Goal: Task Accomplishment & Management: Complete application form

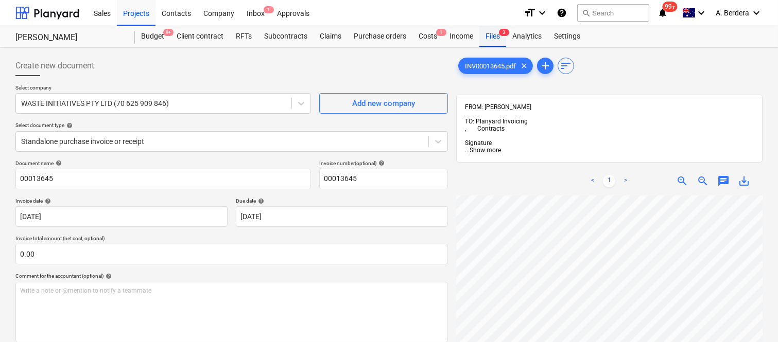
click at [496, 40] on div "Files 3" at bounding box center [492, 36] width 27 height 21
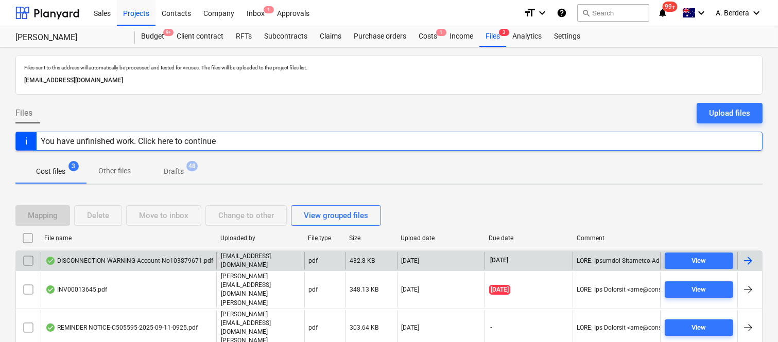
click at [196, 265] on div "DISCONNECTION WARNING Account No103879671.pdf" at bounding box center [129, 261] width 168 height 8
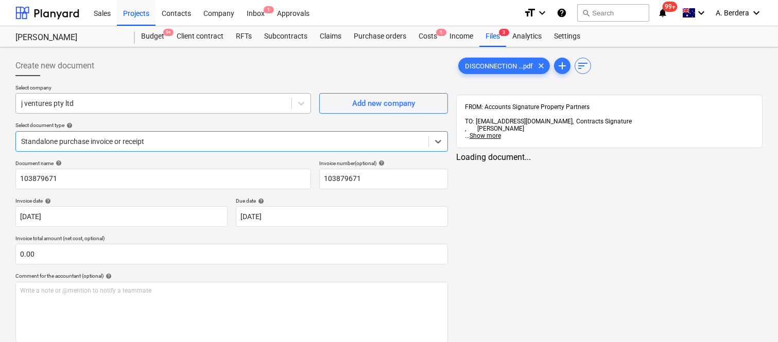
type input "103879671"
type input "[DATE]"
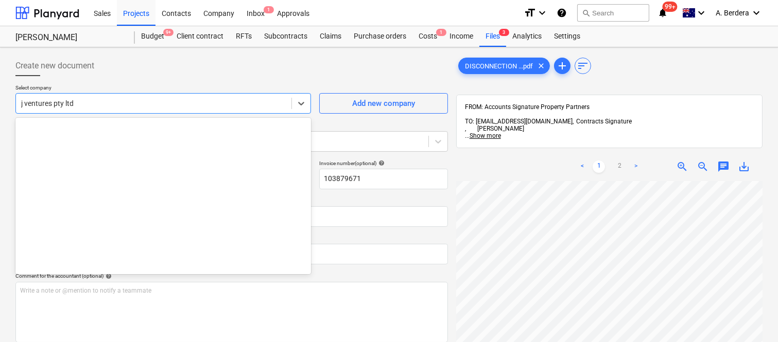
click at [142, 99] on div at bounding box center [153, 103] width 265 height 10
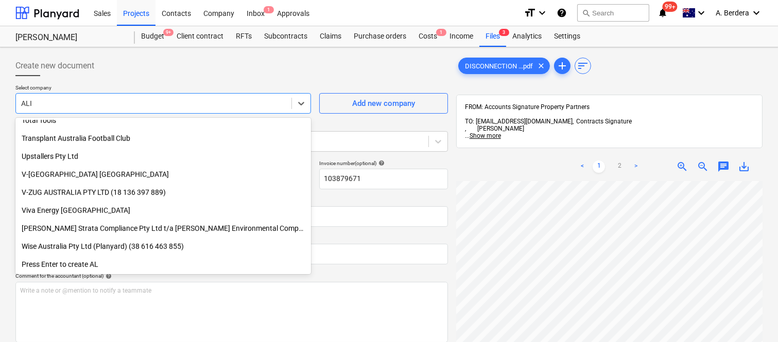
scroll to position [530, 0]
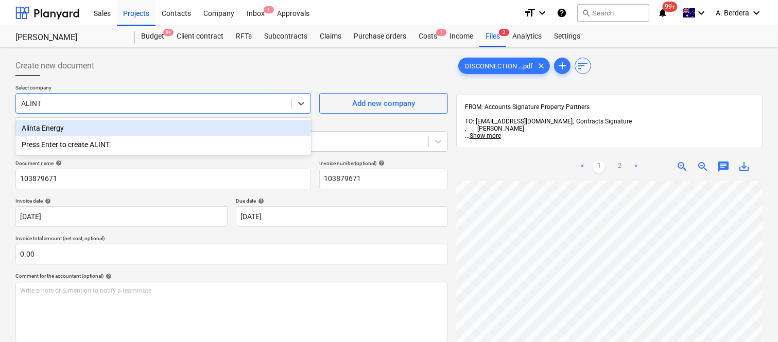
type input "ALINTA"
click at [120, 119] on div "Alinta Energy Press Enter to create ALINTA" at bounding box center [162, 136] width 295 height 37
click at [125, 127] on div "Alinta Energy" at bounding box center [162, 128] width 295 height 16
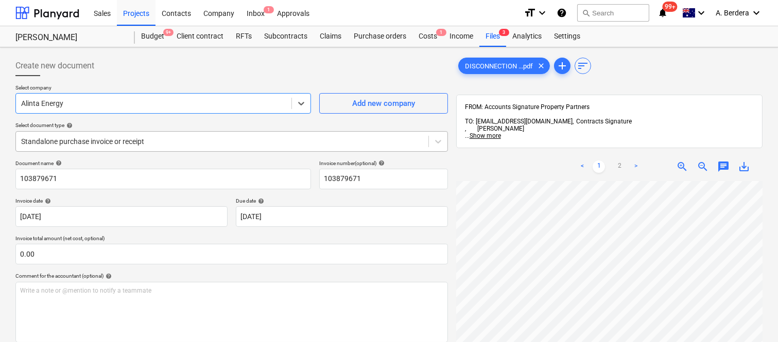
click at [147, 143] on div at bounding box center [222, 141] width 402 height 10
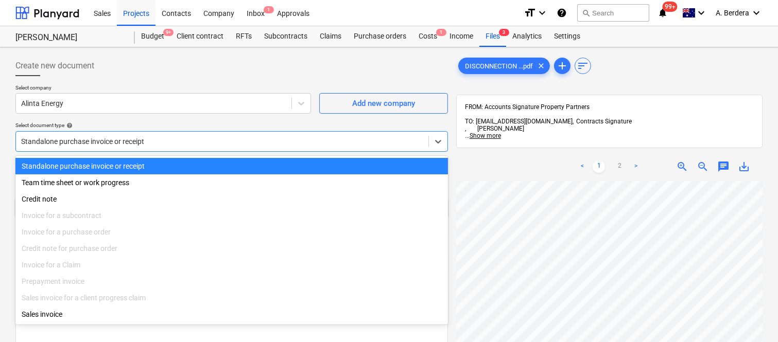
click at [146, 165] on div "Standalone purchase invoice or receipt" at bounding box center [231, 166] width 432 height 16
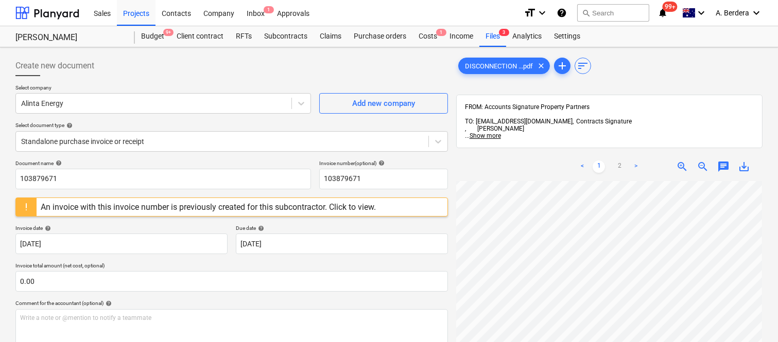
scroll to position [80, 235]
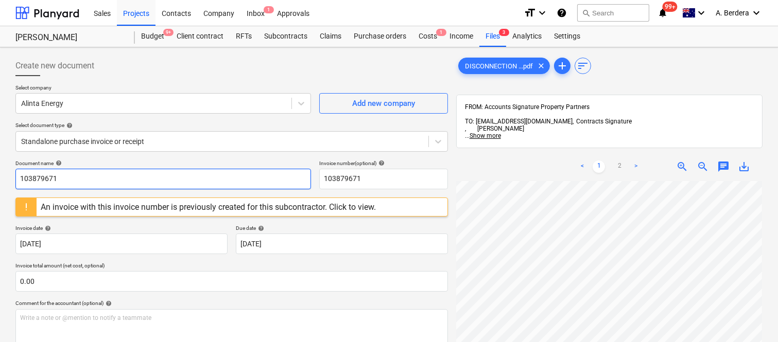
click at [94, 173] on input "103879671" at bounding box center [162, 179] width 295 height 21
type input "a"
type input "Alinta Enenrgy INV- 31494534"
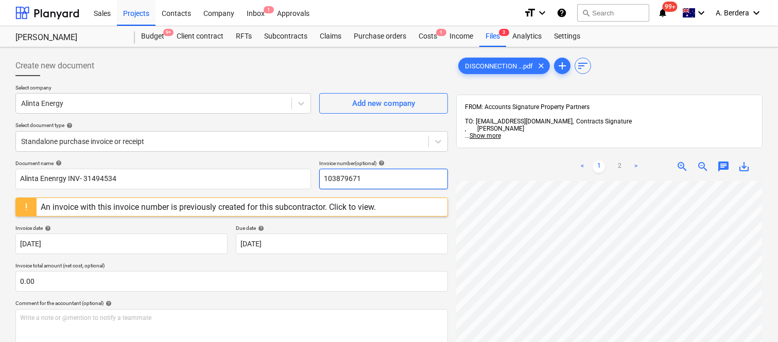
click at [347, 179] on input "103879671" at bounding box center [383, 179] width 129 height 21
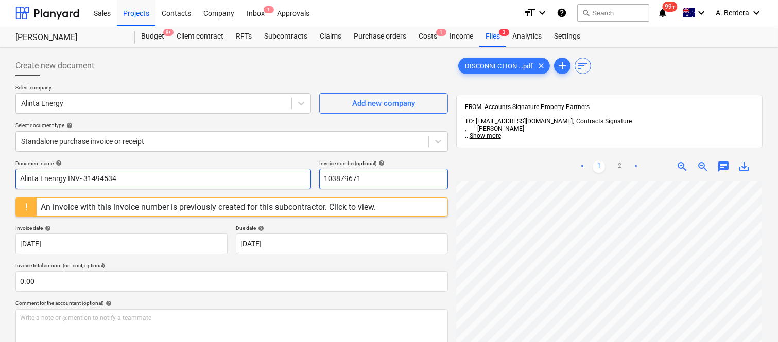
drag, startPoint x: 347, startPoint y: 179, endPoint x: 305, endPoint y: 173, distance: 43.2
click at [346, 179] on input "103879671" at bounding box center [383, 179] width 129 height 21
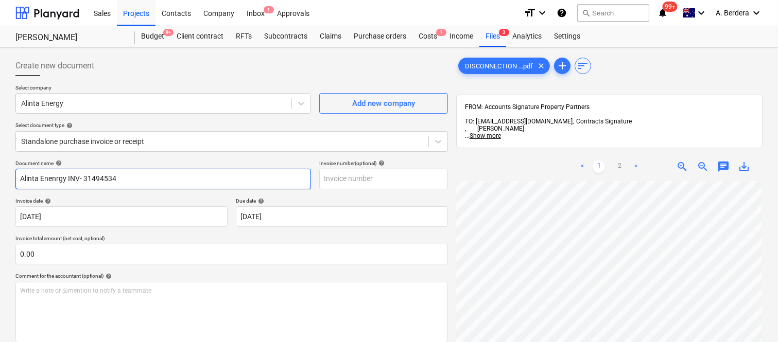
drag, startPoint x: 81, startPoint y: 177, endPoint x: 153, endPoint y: 188, distance: 72.9
click at [153, 188] on input "Alinta Enenrgy INV- 31494534" at bounding box center [162, 179] width 295 height 21
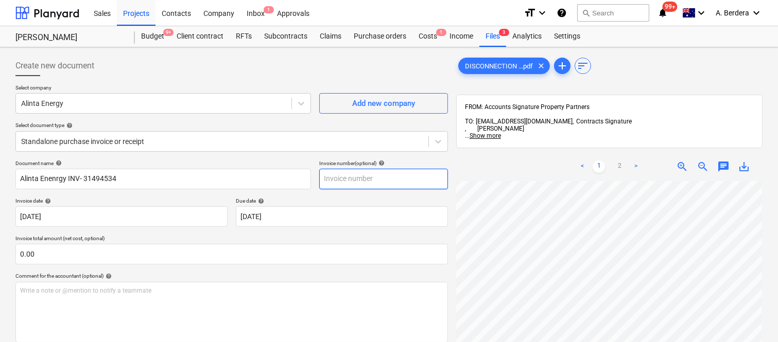
click at [396, 178] on input "text" at bounding box center [383, 179] width 129 height 21
paste input "31494534"
type input "31494534"
click at [696, 161] on span "zoom_out" at bounding box center [702, 167] width 12 height 12
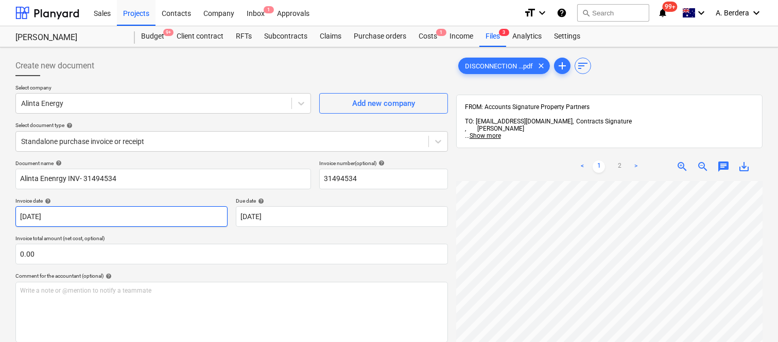
click at [78, 217] on body "Sales Projects Contacts Company Inbox 1 Approvals format_size keyboard_arrow_do…" at bounding box center [389, 171] width 778 height 342
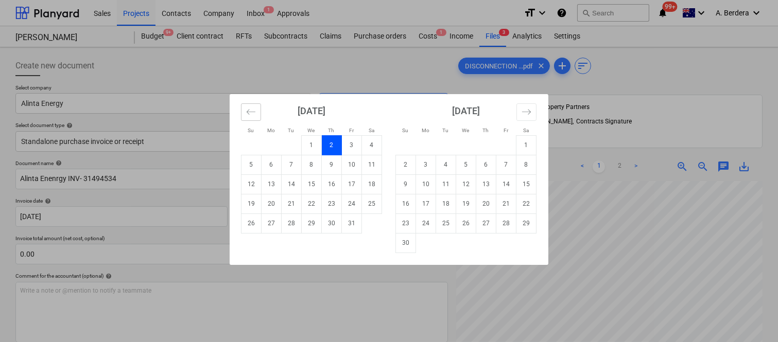
click at [250, 115] on icon "Move backward to switch to the previous month." at bounding box center [251, 112] width 10 height 10
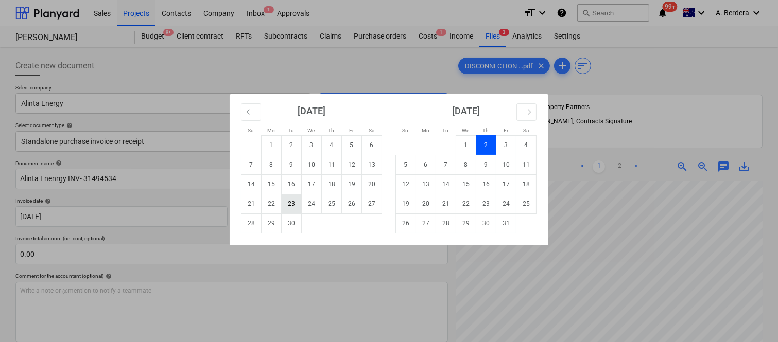
click at [285, 205] on td "23" at bounding box center [292, 204] width 20 height 20
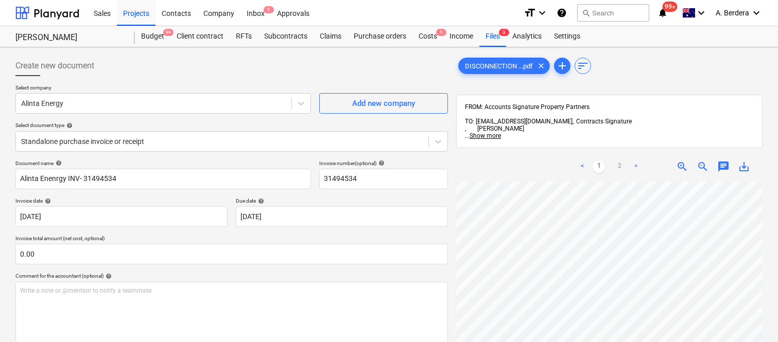
type input "[DATE]"
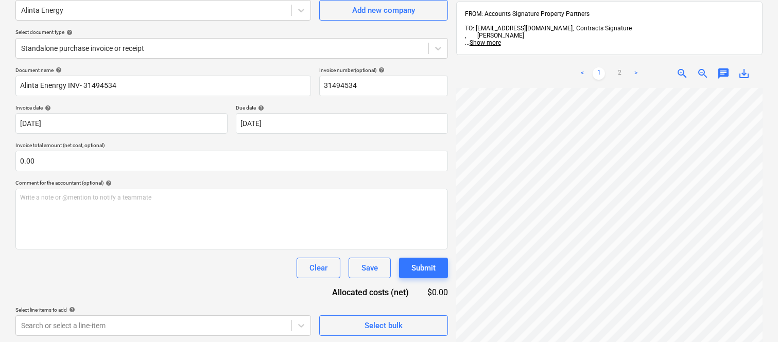
scroll to position [100, 0]
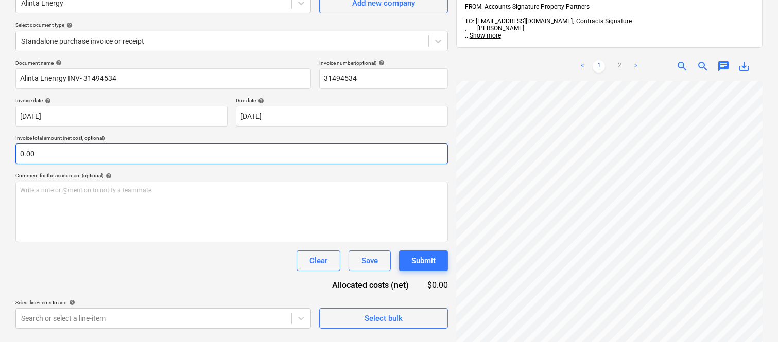
click at [132, 152] on input "0.00" at bounding box center [231, 154] width 432 height 21
paste input "810.28"
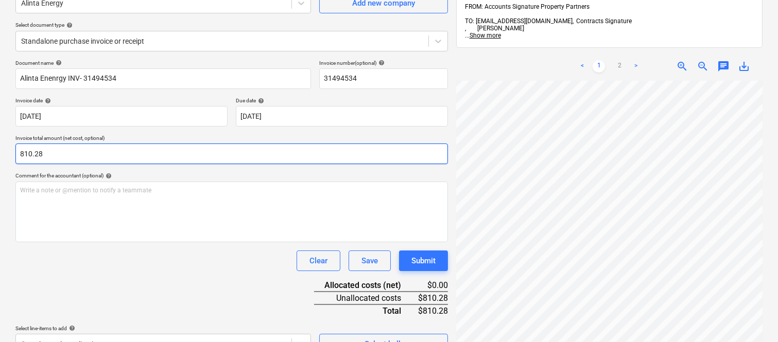
type input "810.28"
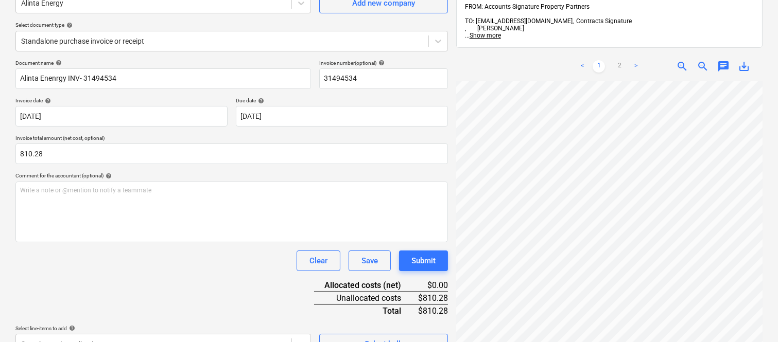
click at [143, 254] on div "Clear Save Submit" at bounding box center [231, 261] width 432 height 21
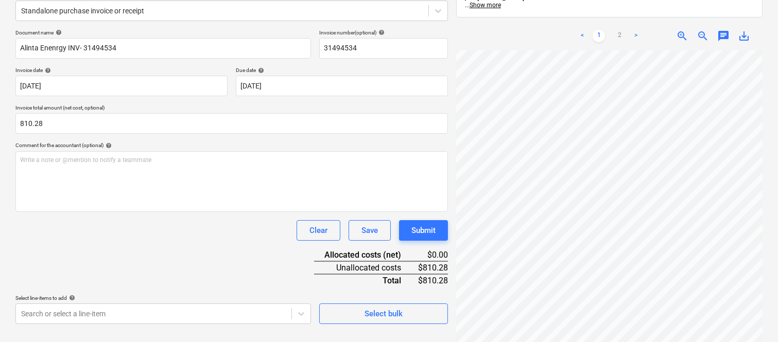
scroll to position [147, 0]
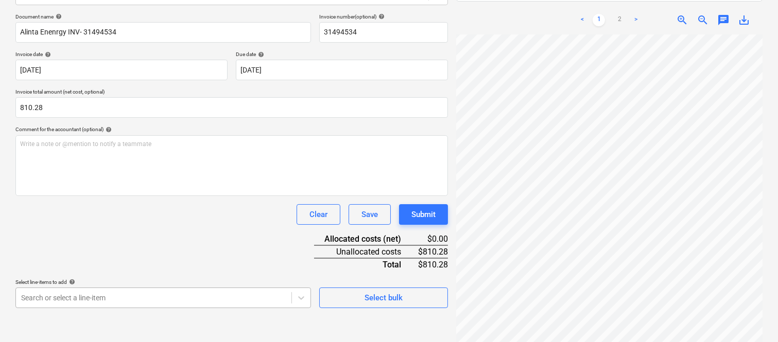
click at [184, 196] on body "Sales Projects Contacts Company Inbox 1 Approvals format_size keyboard_arrow_do…" at bounding box center [389, 24] width 778 height 342
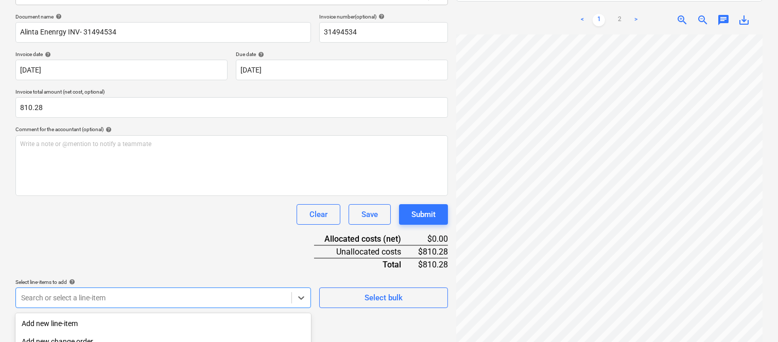
scroll to position [274, 0]
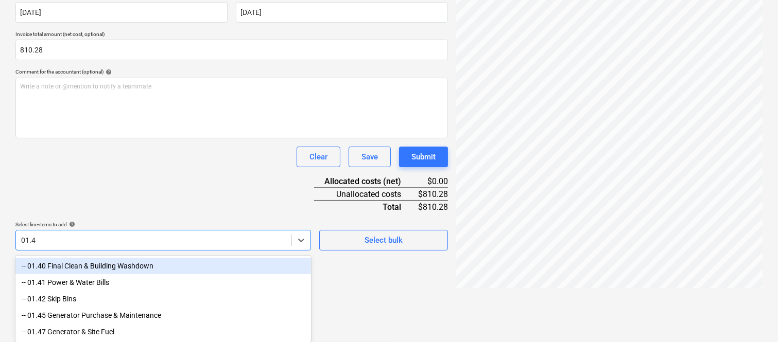
type input "01.41"
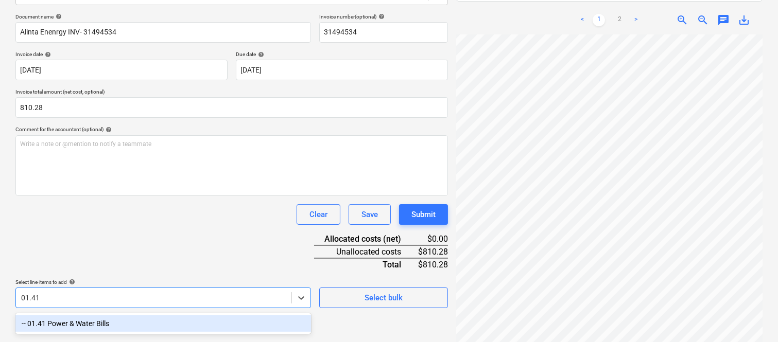
click at [168, 327] on div "-- 01.41 Power & Water Bills" at bounding box center [162, 324] width 295 height 16
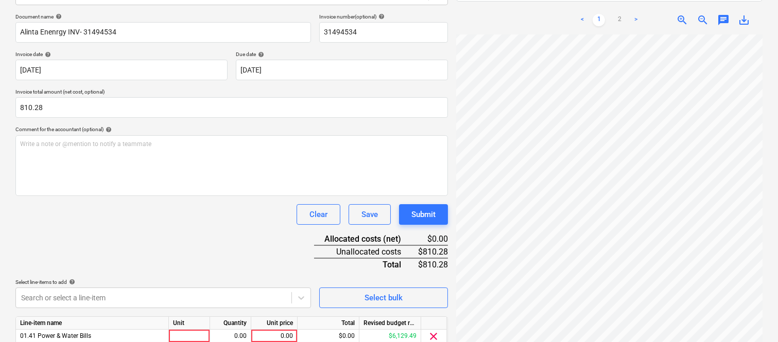
click at [121, 198] on div "Document name help [PERSON_NAME] INV- 31494534 Invoice number (optional) help 3…" at bounding box center [231, 194] width 432 height 363
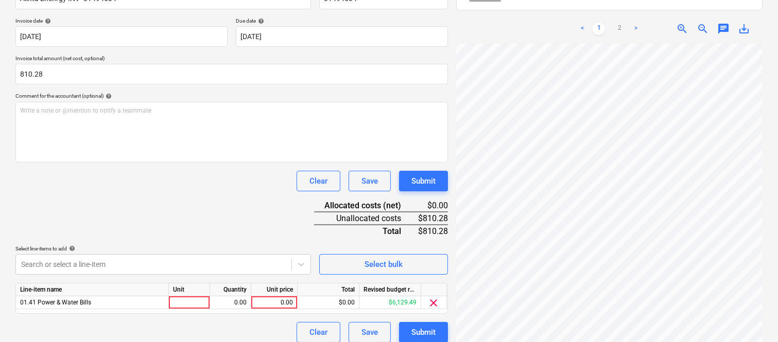
scroll to position [189, 0]
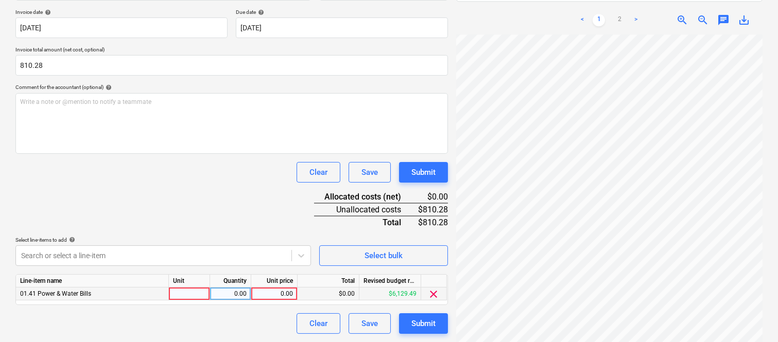
click at [198, 294] on div at bounding box center [189, 294] width 41 height 13
type input "INVOICE"
click at [222, 290] on div "0.00" at bounding box center [230, 294] width 32 height 13
type input "1"
click at [276, 297] on div "0.00" at bounding box center [274, 294] width 38 height 13
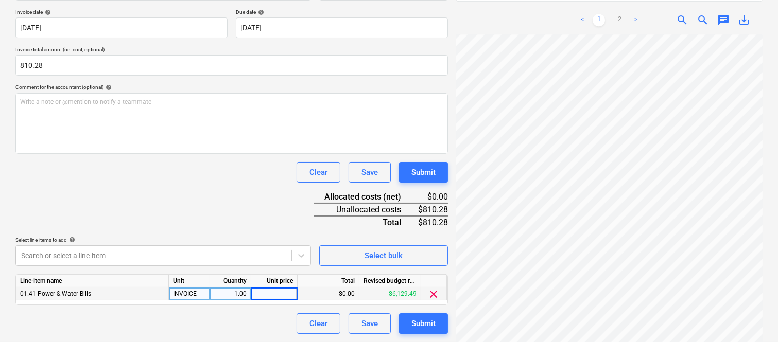
type input "810.28"
click at [249, 321] on div "Clear Save Submit" at bounding box center [231, 324] width 432 height 21
click at [700, 14] on span "zoom_out" at bounding box center [702, 20] width 12 height 12
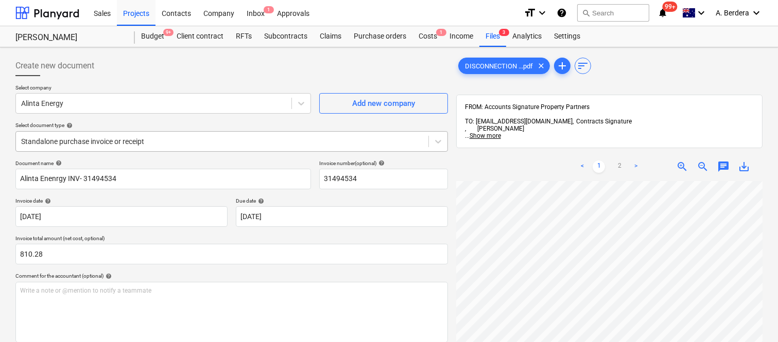
click at [220, 134] on div "Standalone purchase invoice or receipt" at bounding box center [222, 141] width 412 height 14
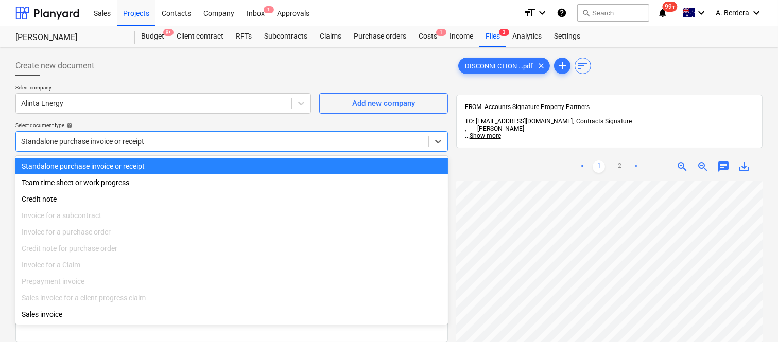
click at [231, 166] on div "Standalone purchase invoice or receipt" at bounding box center [231, 166] width 432 height 16
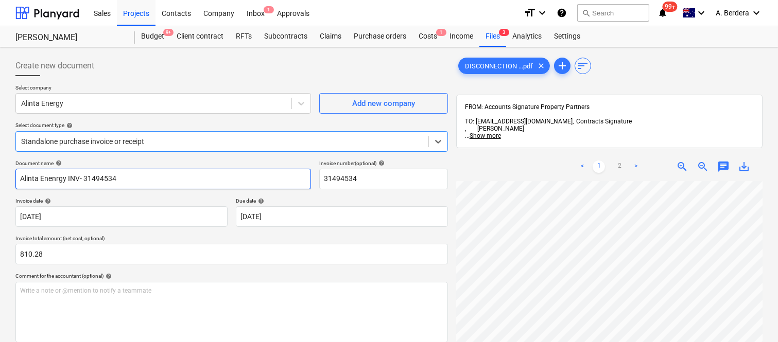
click at [55, 177] on input "Alinta Enenrgy INV- 31494534" at bounding box center [162, 179] width 295 height 21
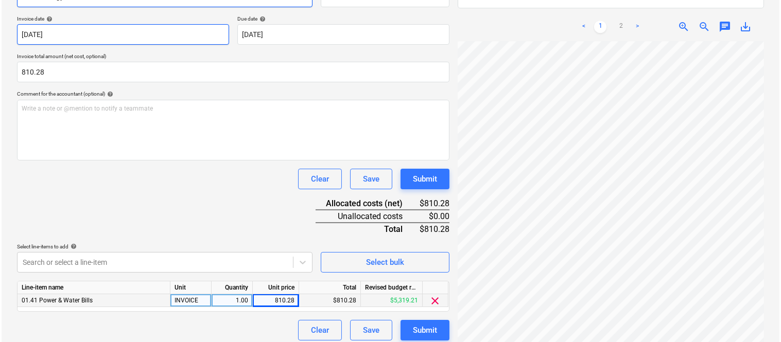
scroll to position [189, 0]
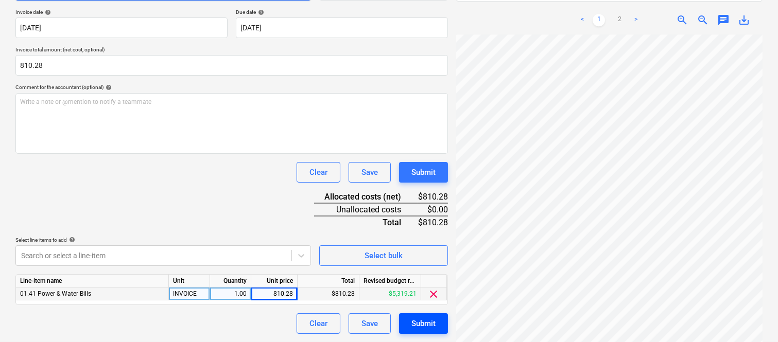
type input "Alinta Energy INV- 31494534"
click at [405, 320] on button "Submit" at bounding box center [423, 324] width 49 height 21
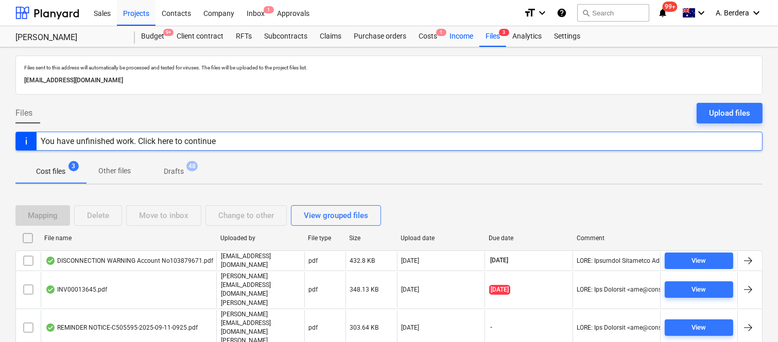
click at [461, 36] on div "Income" at bounding box center [461, 36] width 36 height 21
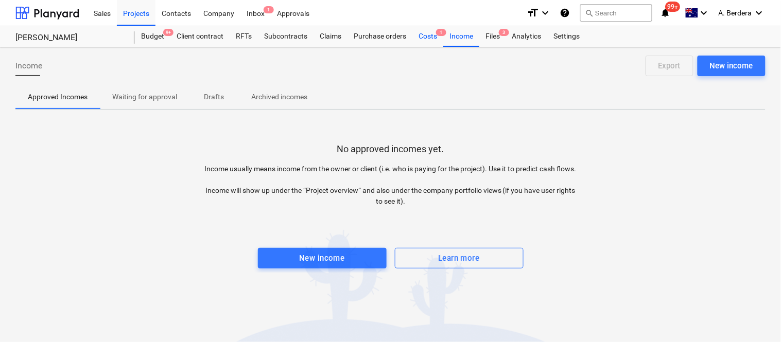
click at [428, 35] on div "Costs 1" at bounding box center [427, 36] width 31 height 21
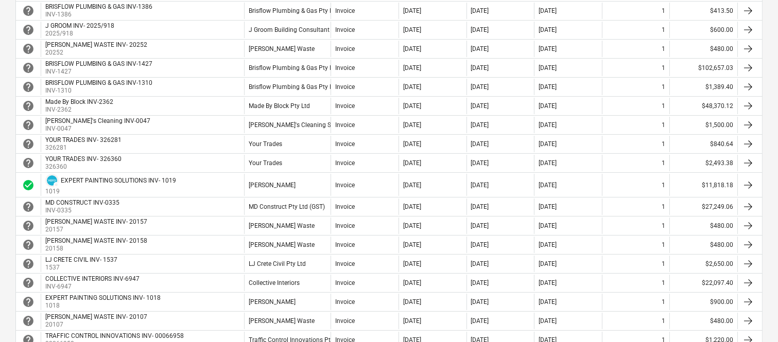
scroll to position [899, 0]
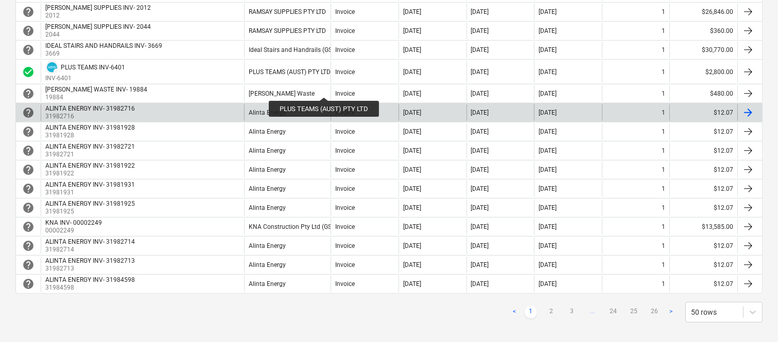
click at [302, 118] on div "Alinta Energy" at bounding box center [287, 113] width 86 height 16
